Goal: Navigation & Orientation: Find specific page/section

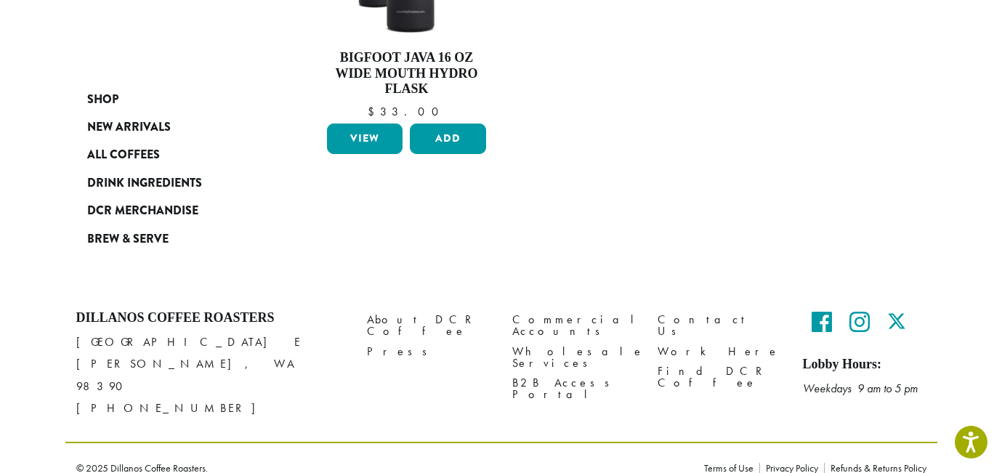
scroll to position [713, 0]
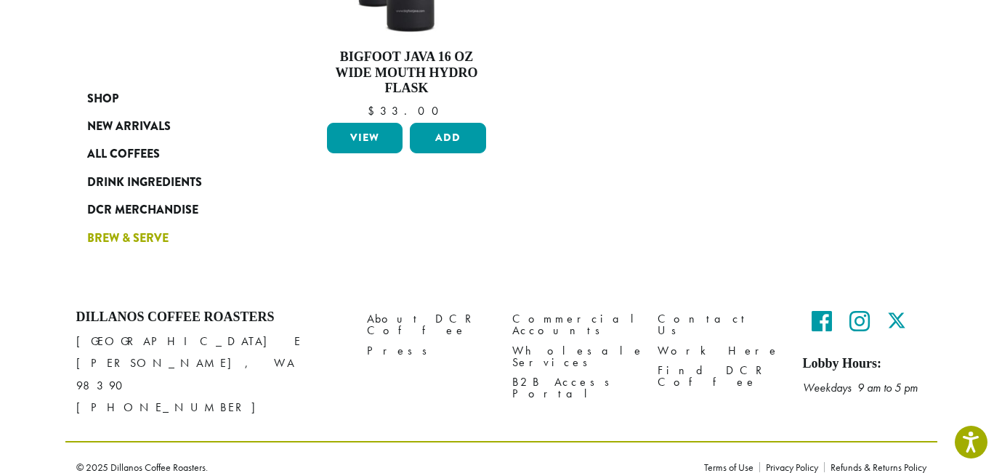
click at [117, 238] on span "Brew & Serve" at bounding box center [127, 239] width 81 height 18
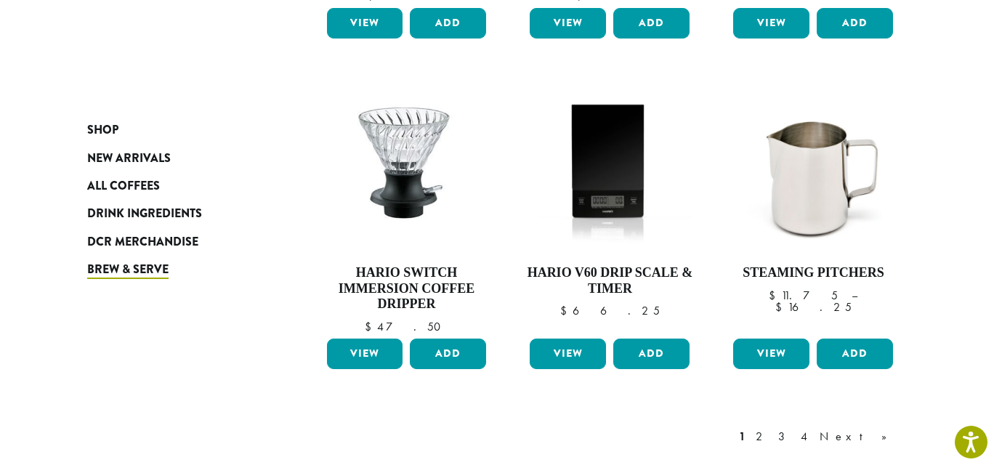
scroll to position [1359, 0]
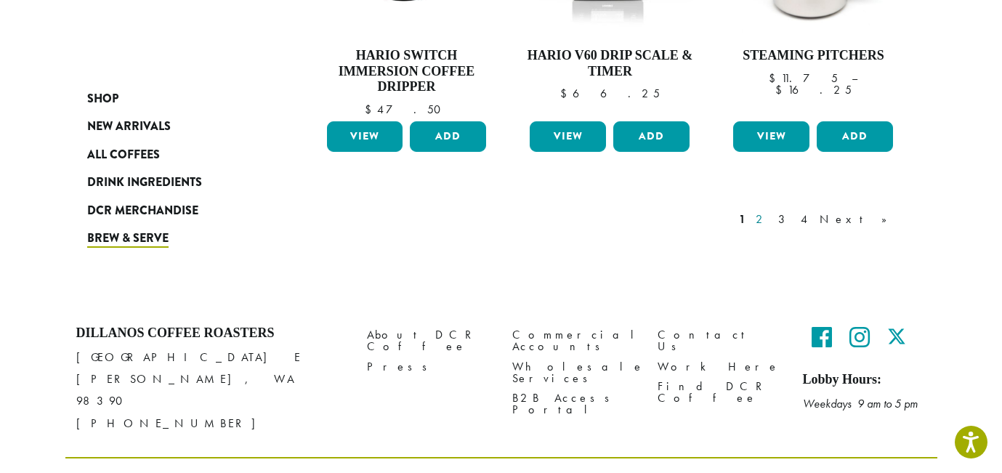
click at [771, 211] on link "2" at bounding box center [762, 219] width 18 height 17
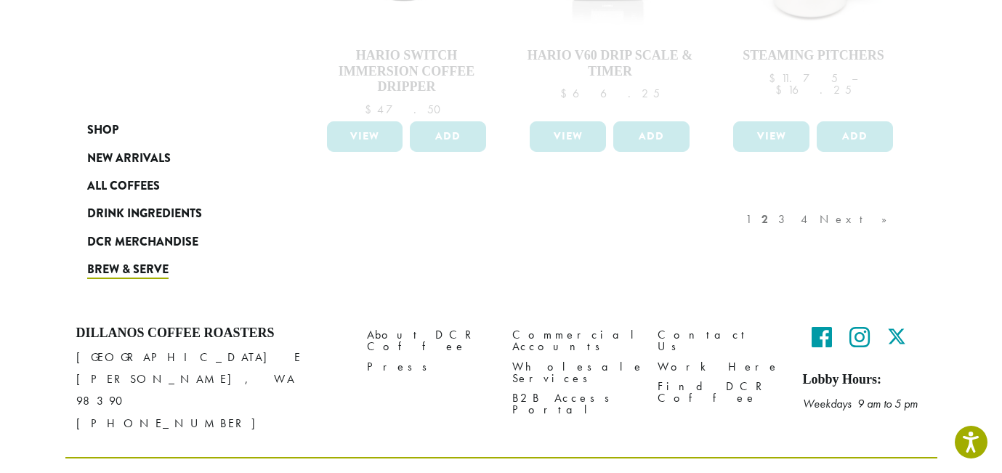
scroll to position [1214, 0]
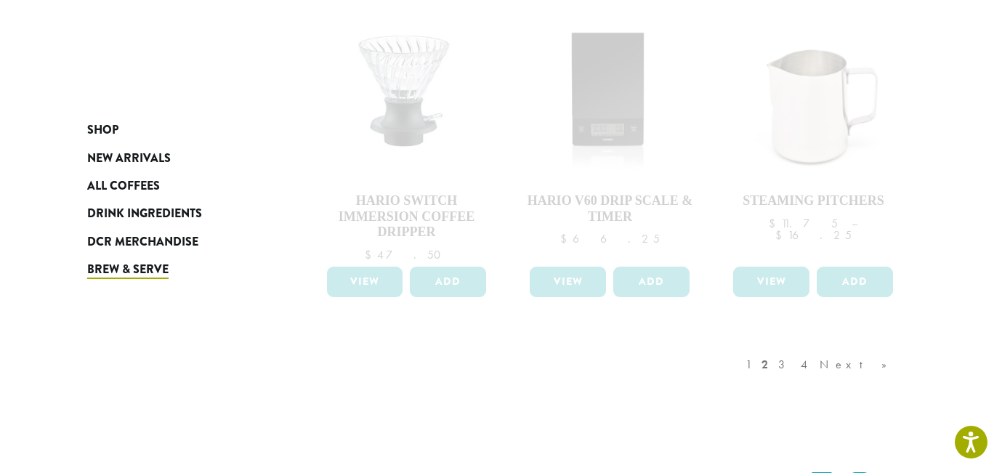
click at [816, 345] on div "1 2 3 4 Next »" at bounding box center [823, 379] width 162 height 68
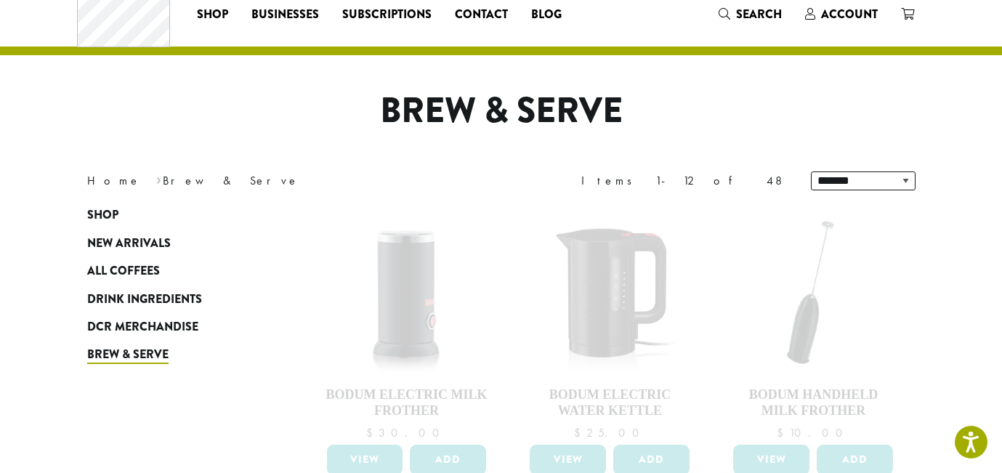
scroll to position [0, 0]
